Goal: Find contact information: Obtain details needed to contact an individual or organization

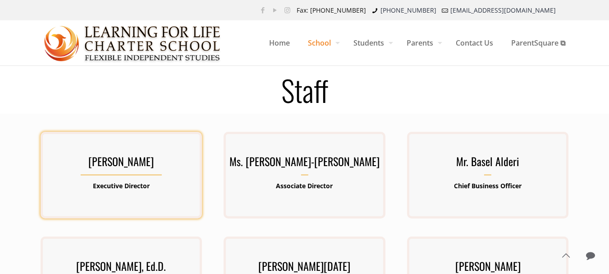
click at [127, 186] on b "Executive Director" at bounding box center [121, 185] width 57 height 9
click at [53, 147] on div "[PERSON_NAME] Executive Director [PERSON_NAME] has been involved in public educ…" at bounding box center [121, 175] width 161 height 87
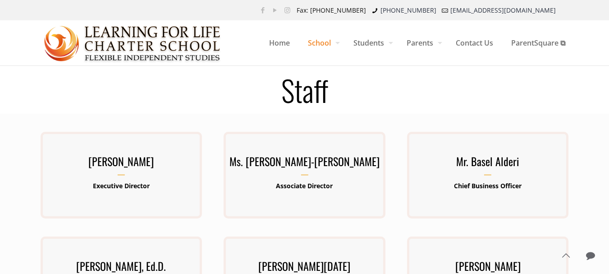
click at [325, 82] on h1 "Staff" at bounding box center [305, 89] width 550 height 29
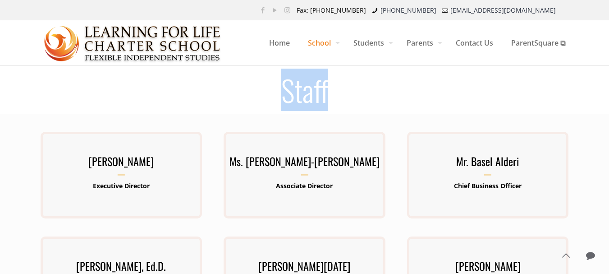
click at [325, 82] on h1 "Staff" at bounding box center [305, 89] width 550 height 29
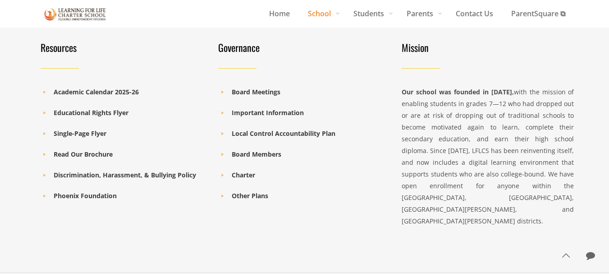
scroll to position [496, 0]
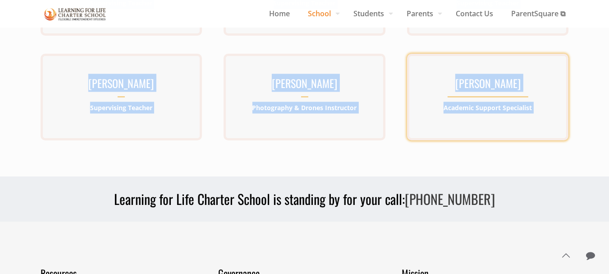
click at [543, 108] on p "Academic Support Specialist" at bounding box center [487, 108] width 161 height 12
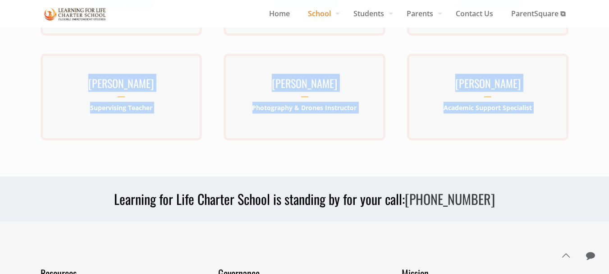
copy div "Staff [PERSON_NAME] Executive Director [PERSON_NAME] has been involved in publi…"
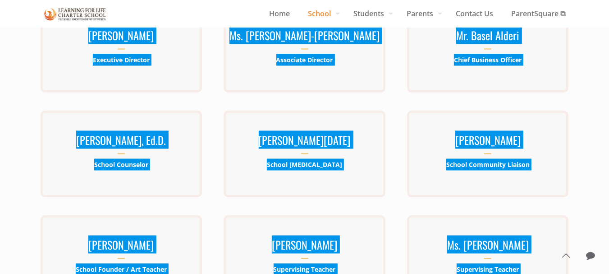
scroll to position [0, 0]
